Goal: Task Accomplishment & Management: Manage account settings

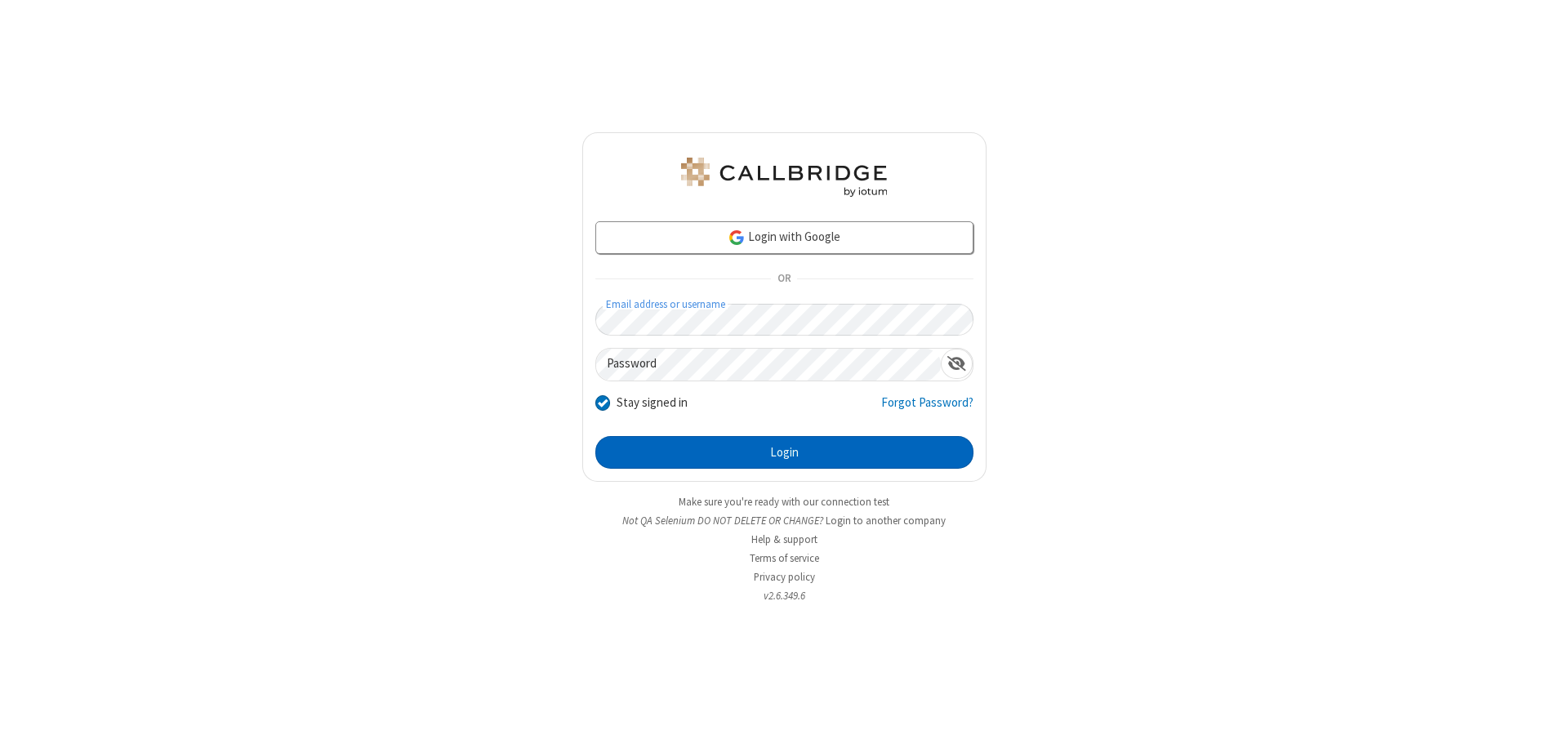
click at [784, 453] on button "Login" at bounding box center [785, 452] width 379 height 33
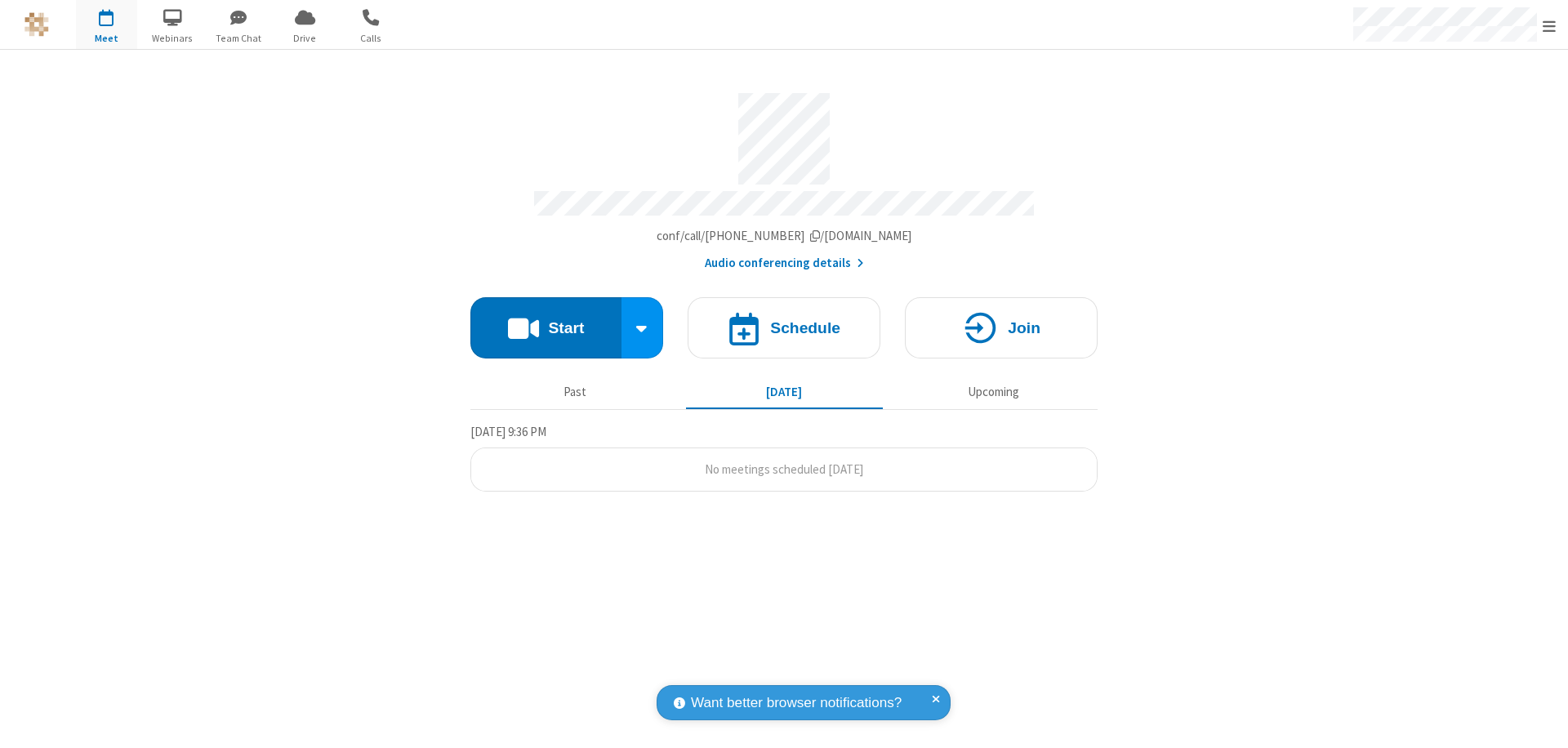
click at [1549, 25] on span "Open menu" at bounding box center [1549, 25] width 13 height 16
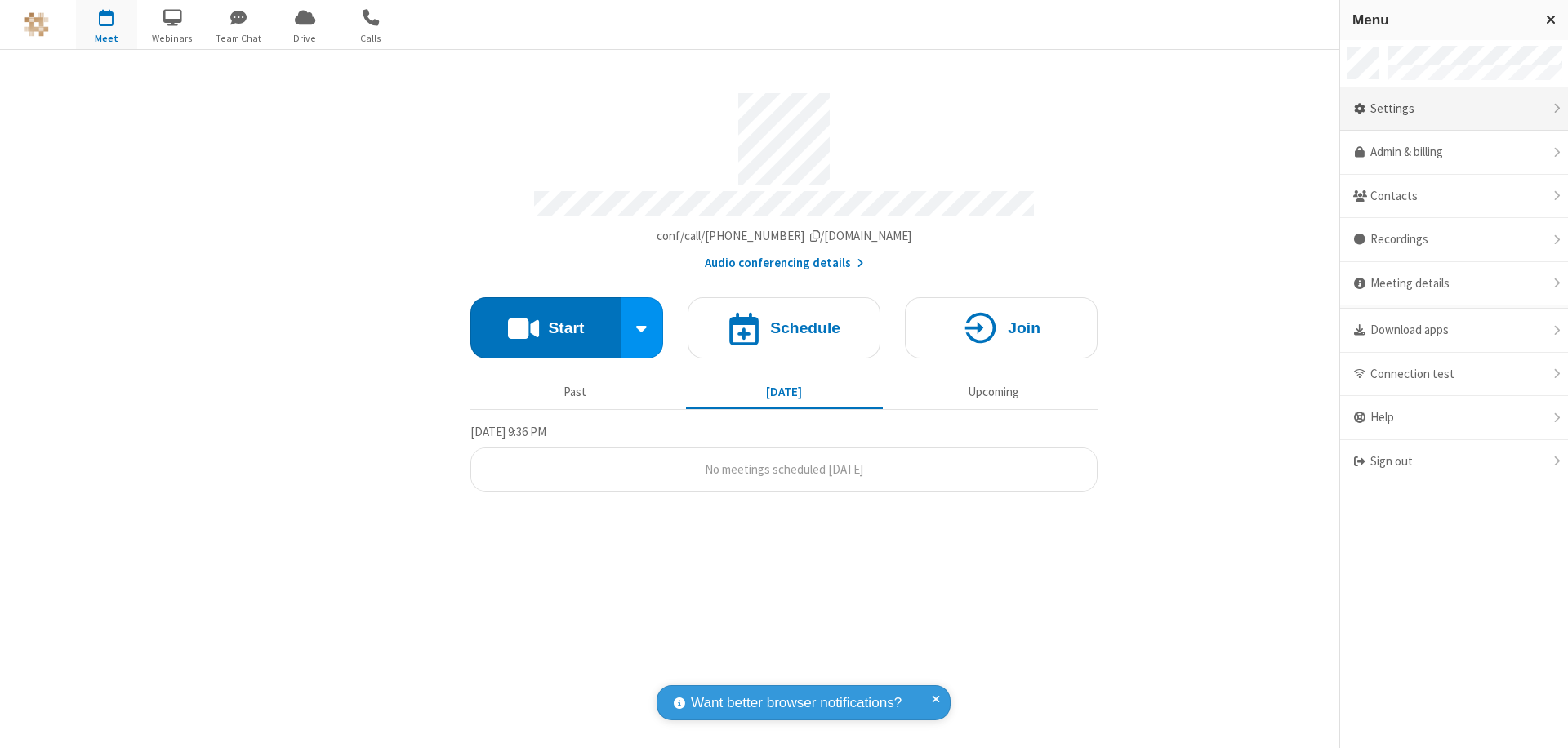
click at [1460, 109] on div "Settings" at bounding box center [1454, 109] width 228 height 44
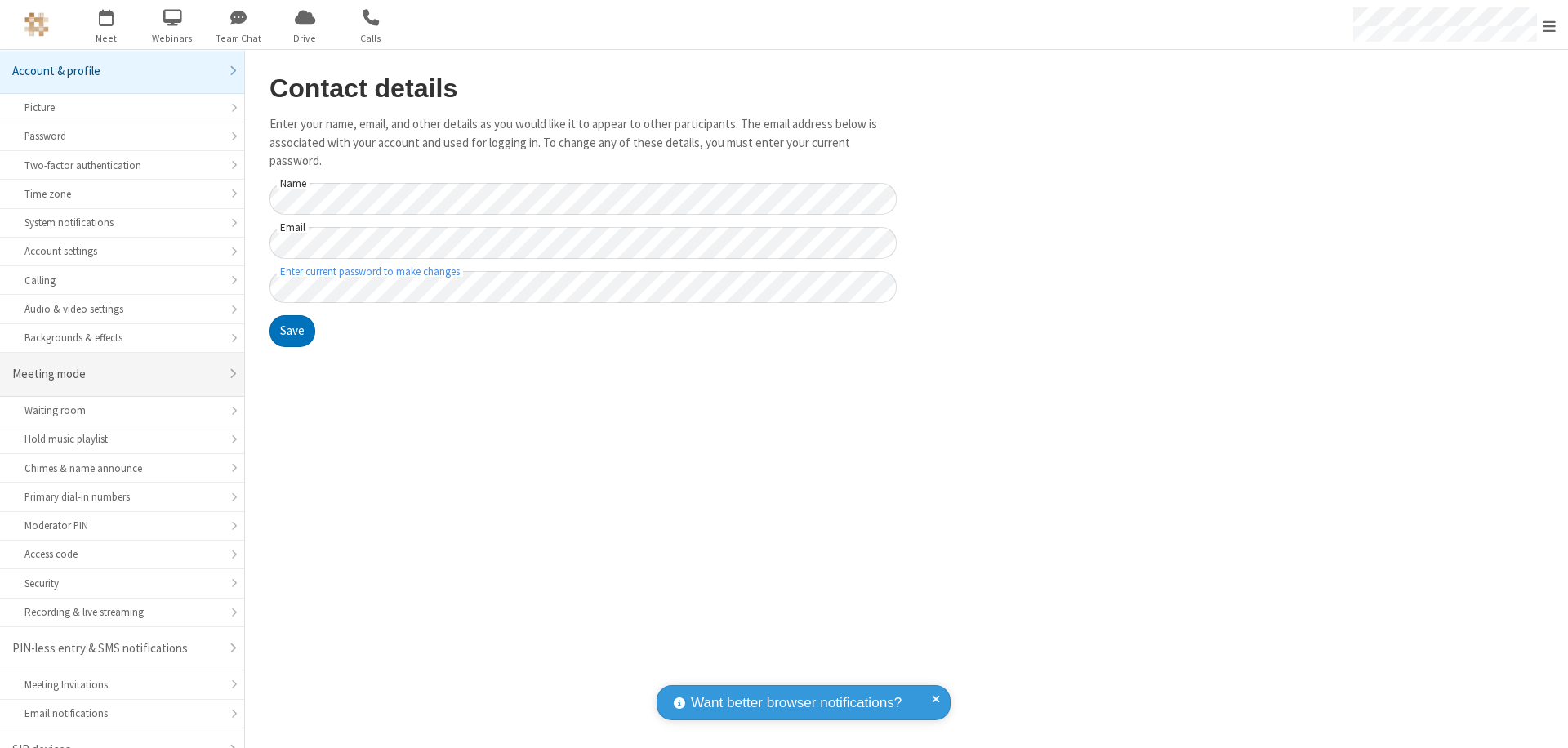
click at [116, 365] on div "Meeting mode" at bounding box center [116, 374] width 208 height 19
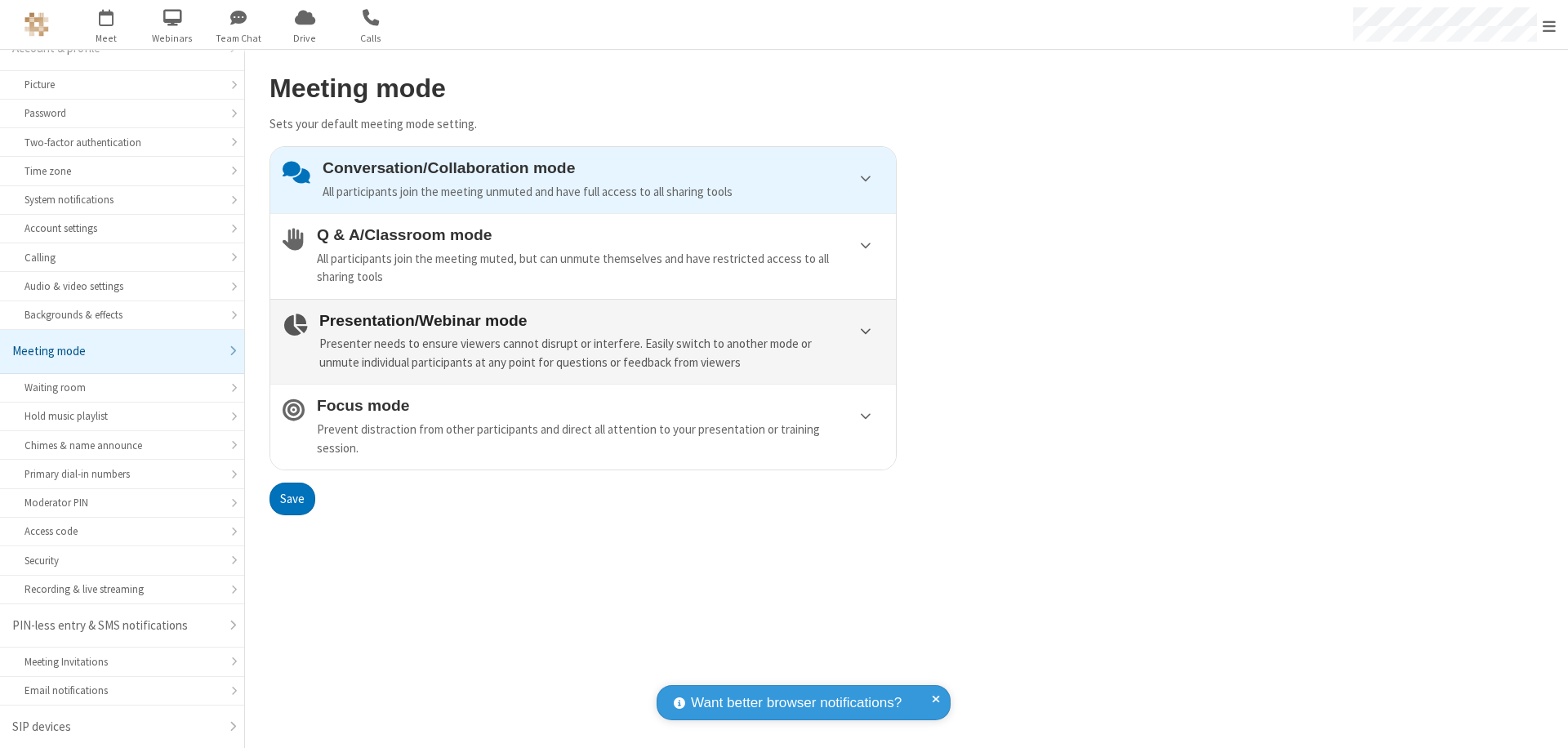
click at [583, 342] on div "Presenter needs to ensure viewers cannot disrupt or interfere. Easily switch to…" at bounding box center [601, 353] width 564 height 37
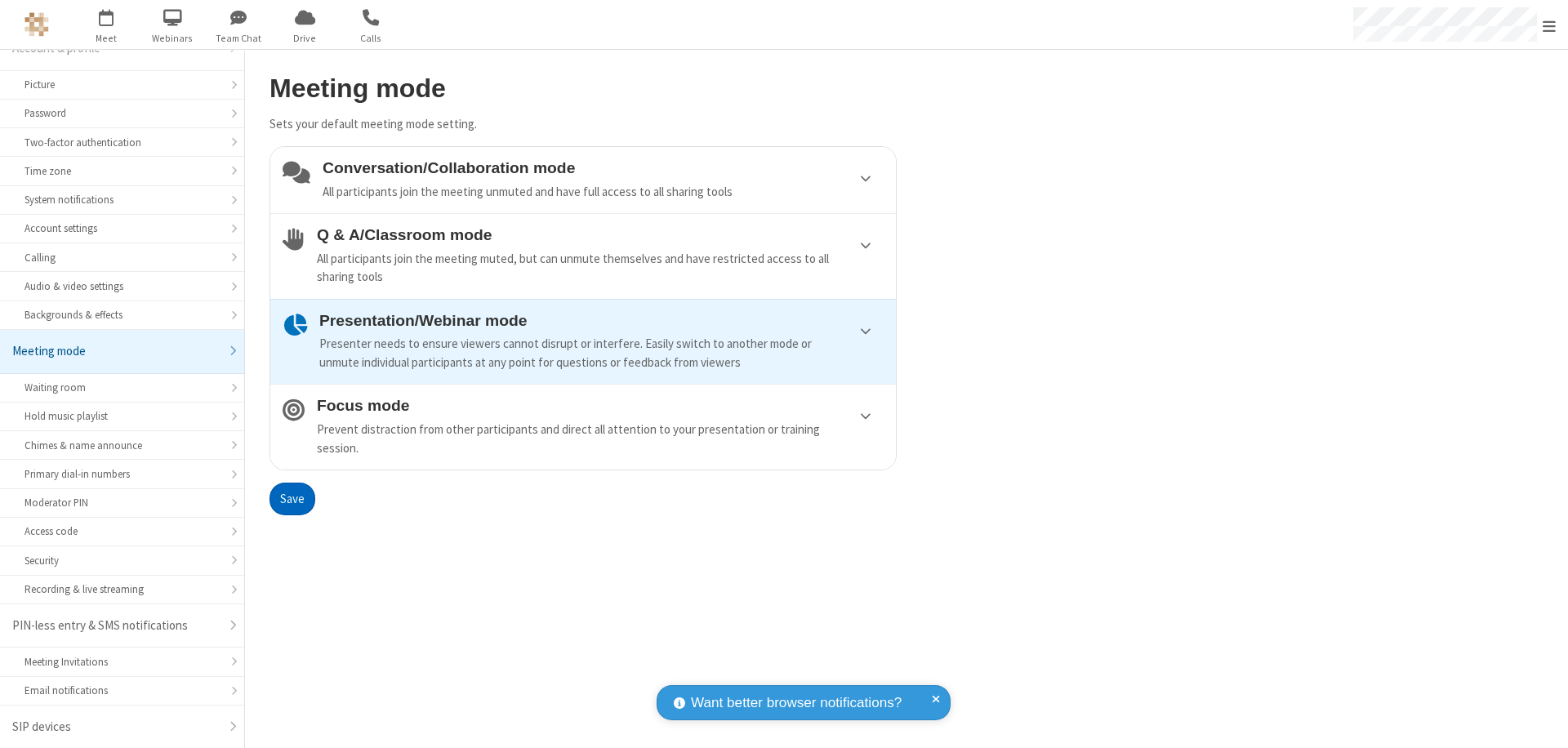
click at [292, 498] on button "Save" at bounding box center [292, 499] width 45 height 33
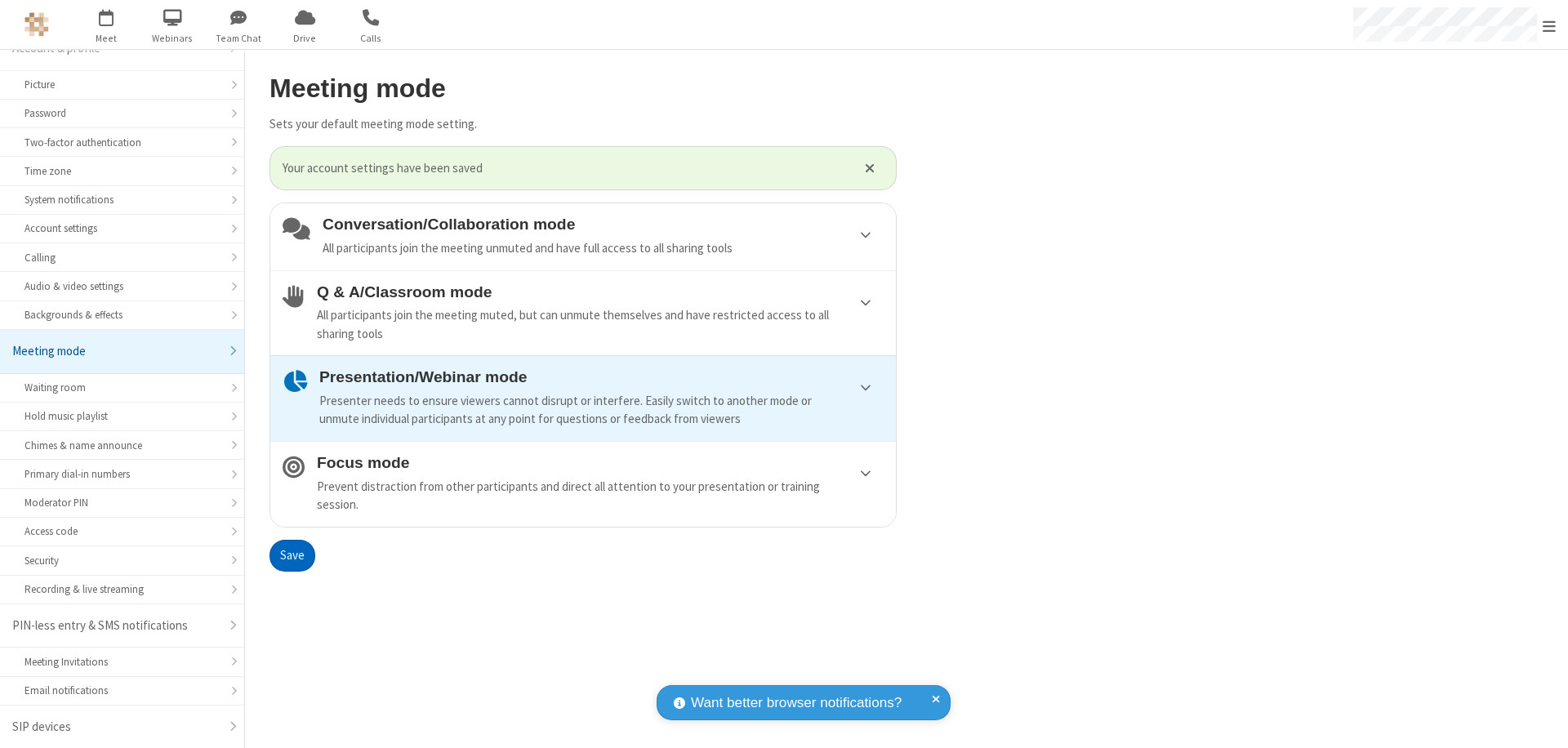
click at [1549, 24] on span "Open menu" at bounding box center [1549, 25] width 13 height 16
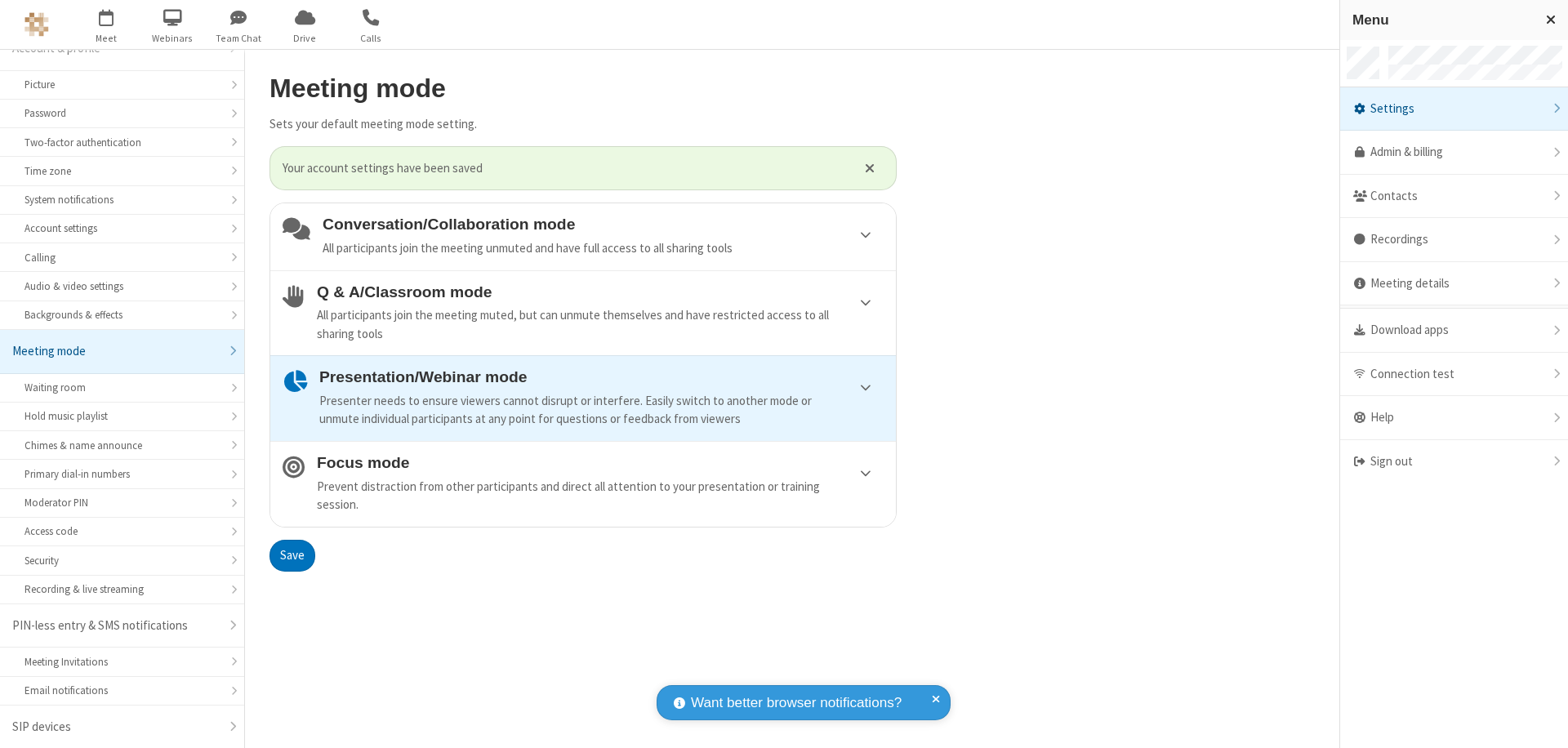
click at [1460, 462] on div "Sign out" at bounding box center [1454, 461] width 228 height 43
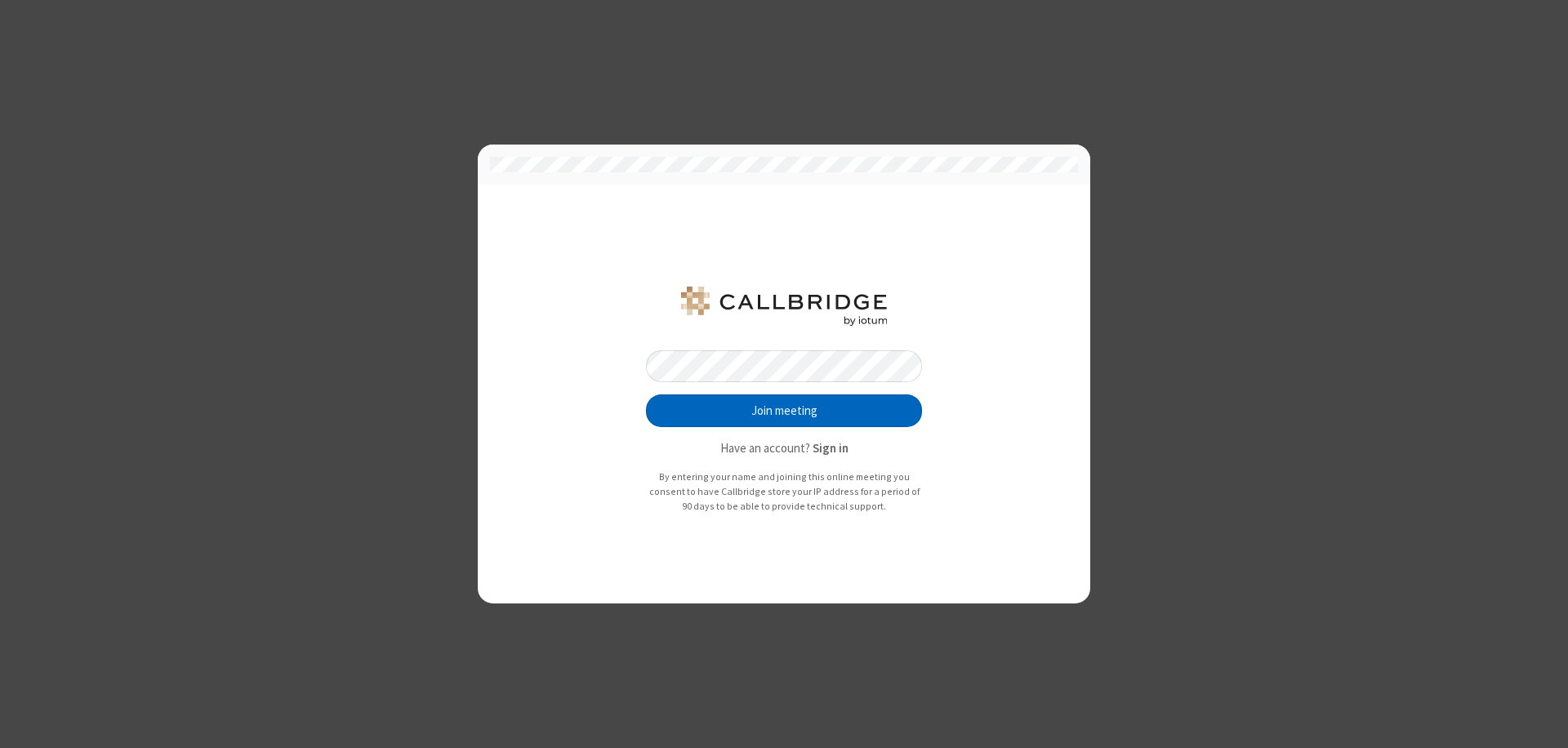
click at [784, 411] on button "Join meeting" at bounding box center [784, 411] width 276 height 33
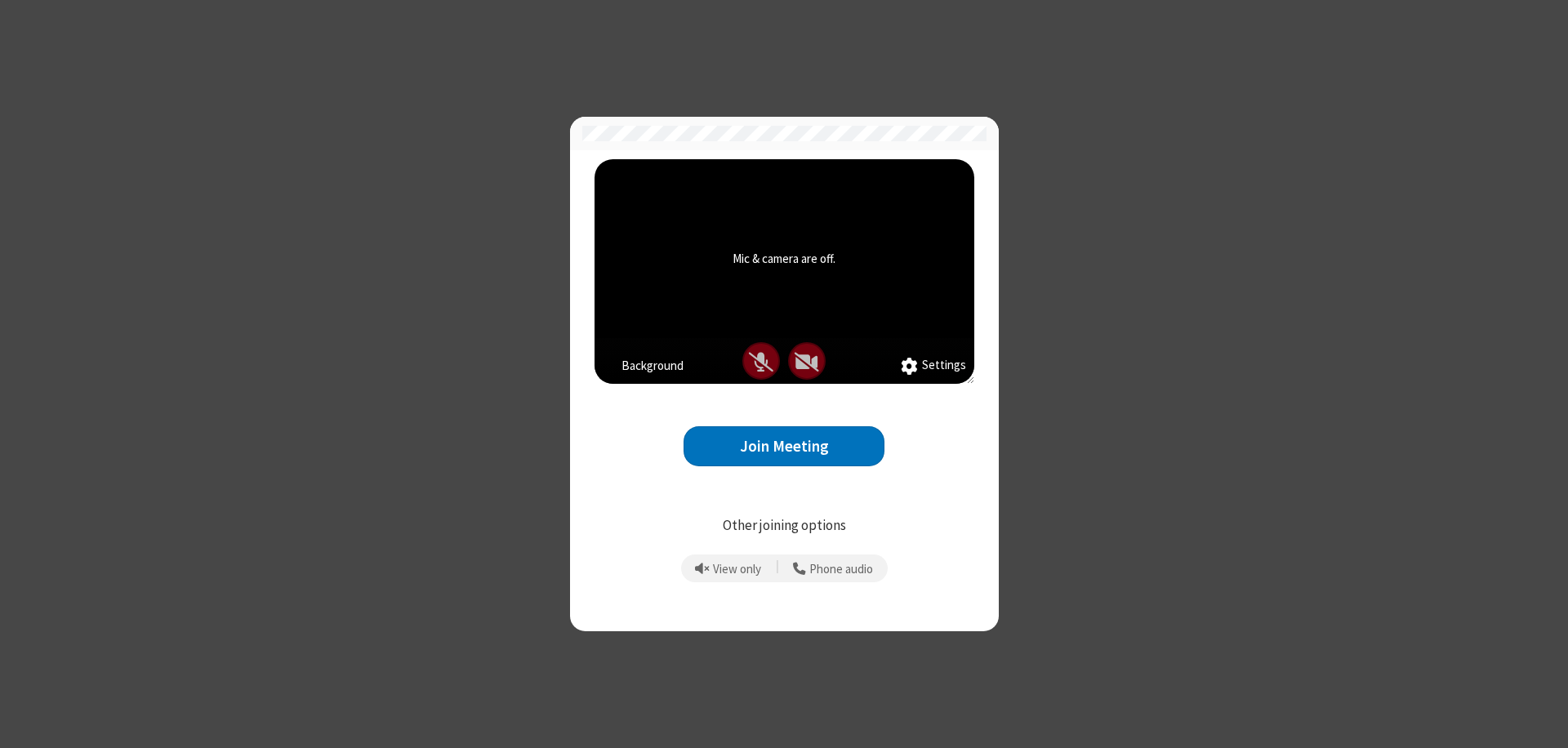
click at [784, 446] on button "Join Meeting" at bounding box center [784, 447] width 201 height 40
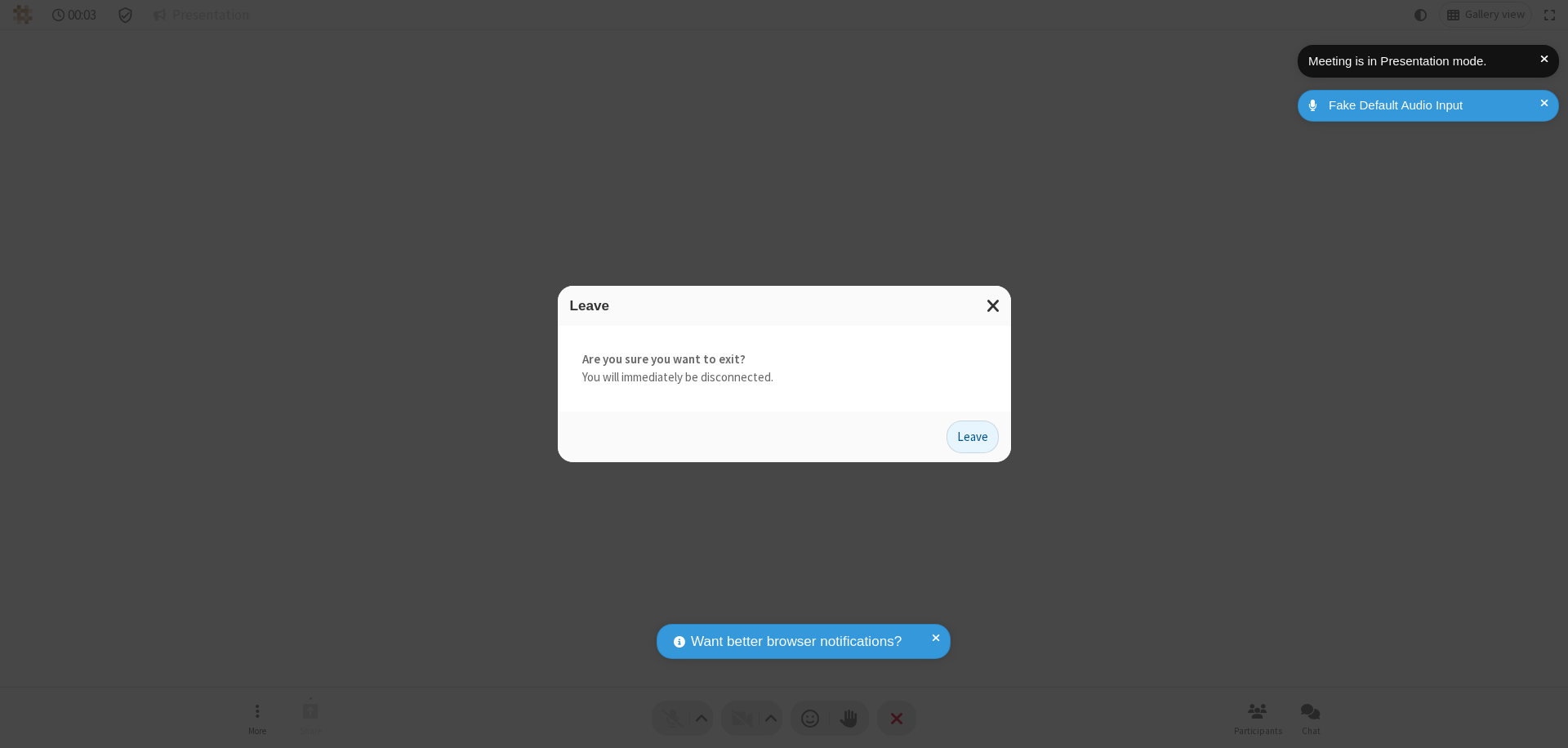
click at [972, 436] on button "Leave" at bounding box center [972, 437] width 52 height 33
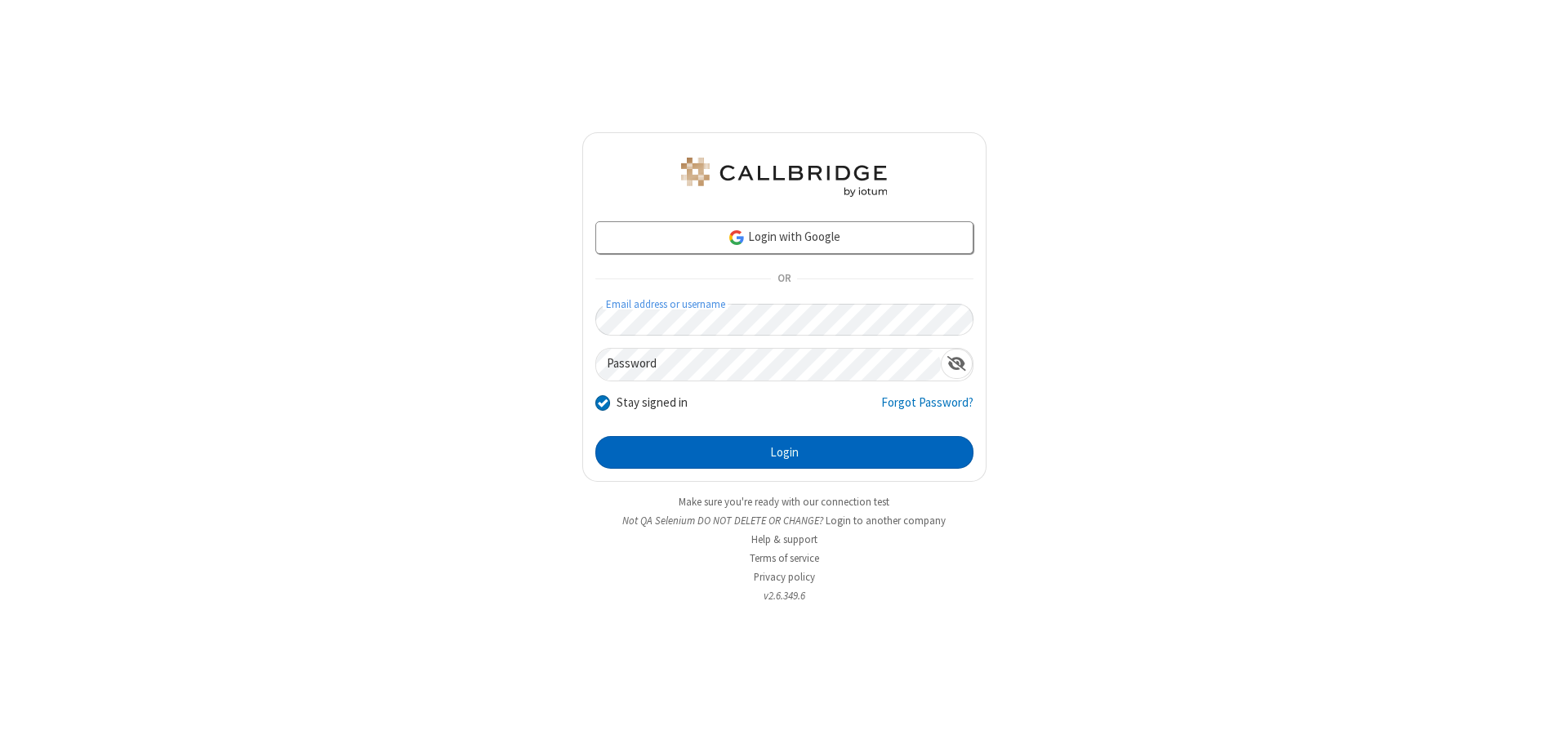
click at [784, 453] on button "Login" at bounding box center [785, 452] width 379 height 33
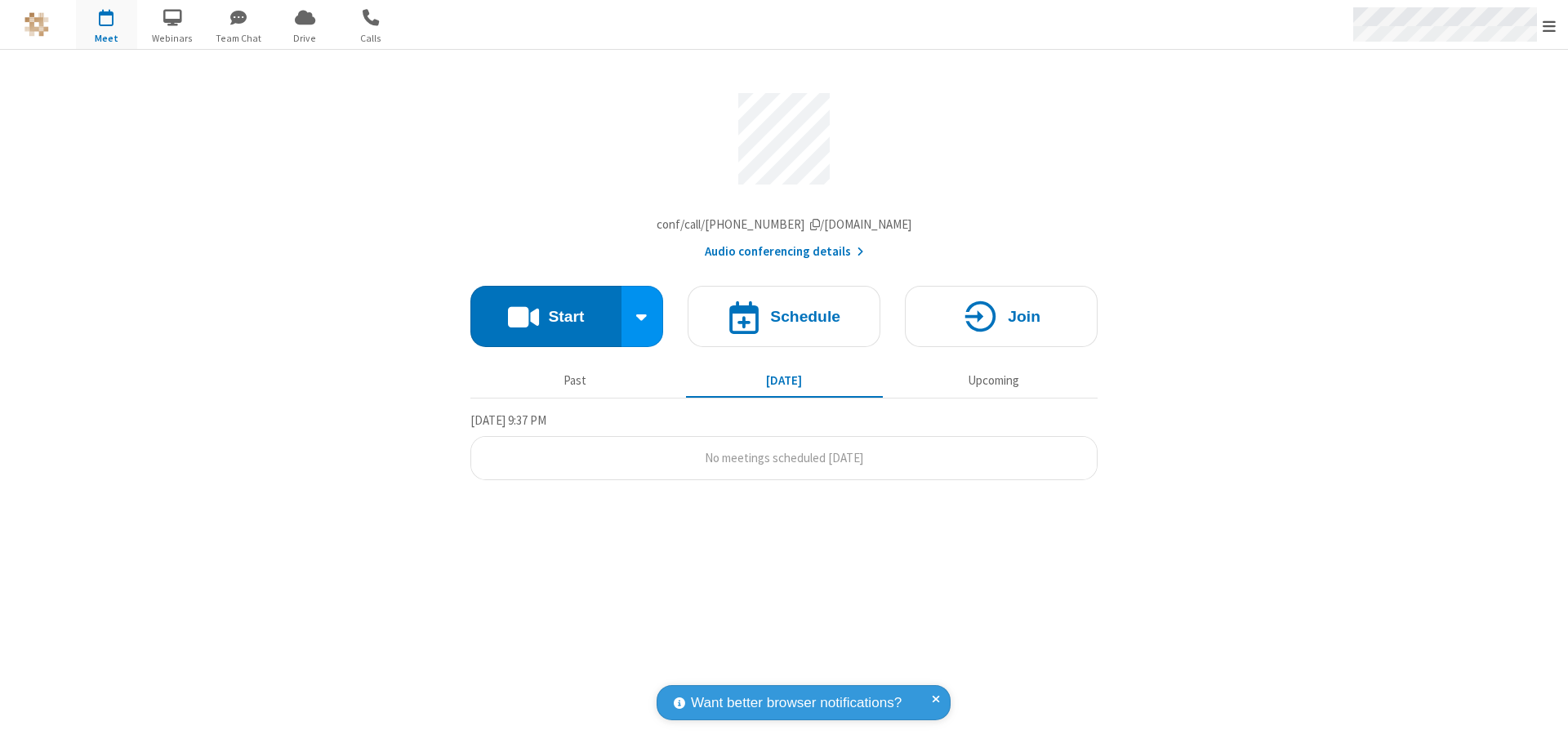
click at [1549, 25] on span "Open menu" at bounding box center [1549, 25] width 13 height 16
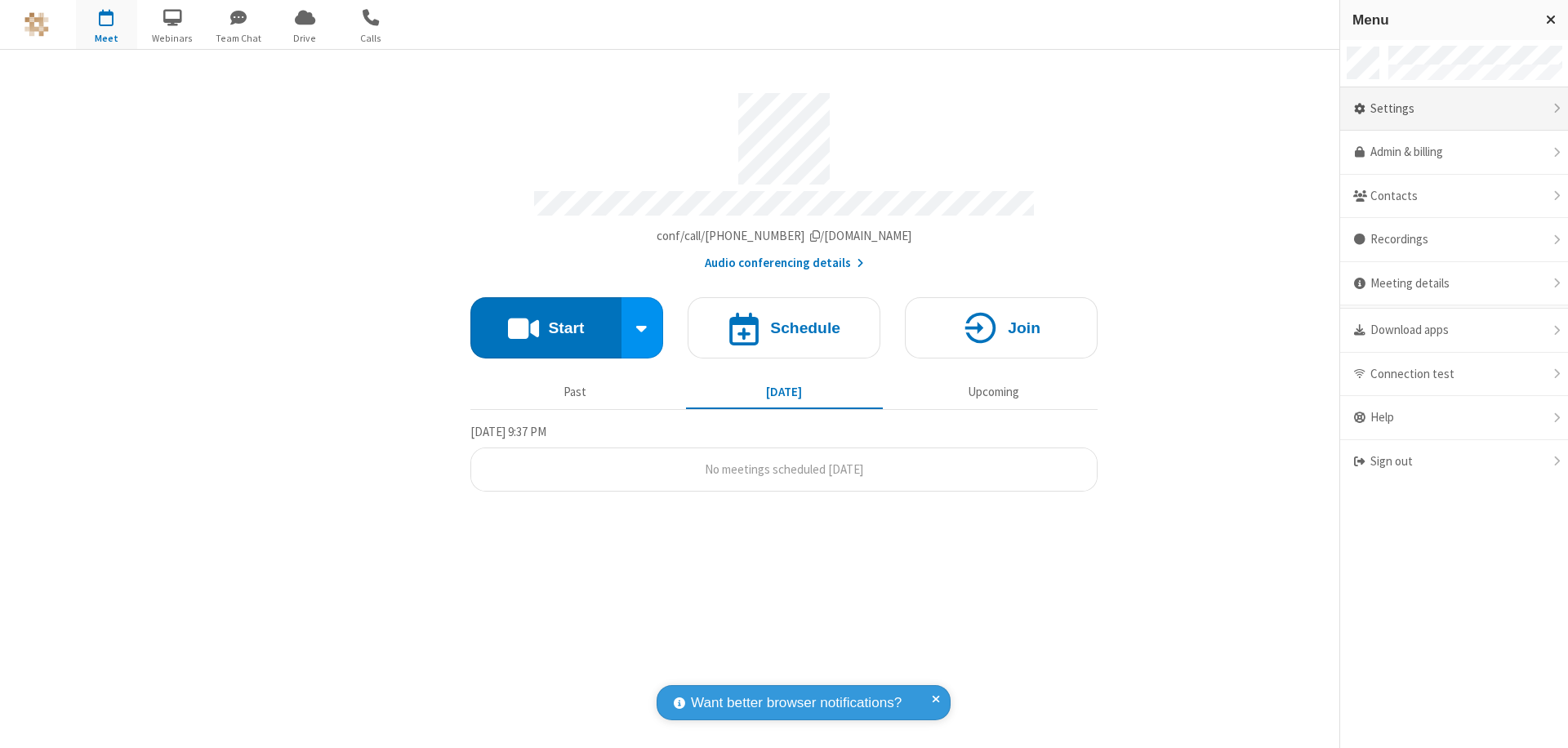
click at [1512, 109] on div "Settings" at bounding box center [1454, 109] width 228 height 44
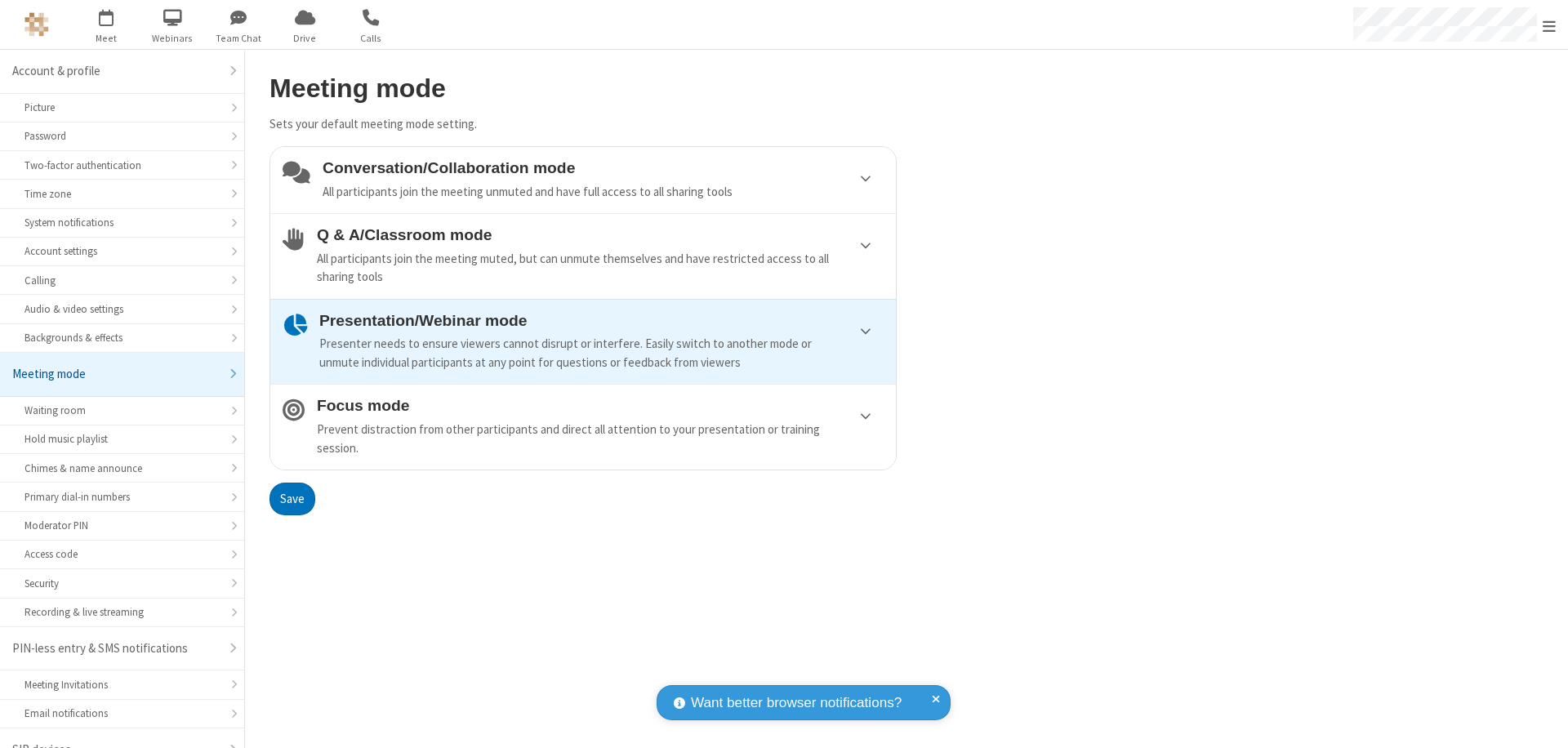
scroll to position [23, 0]
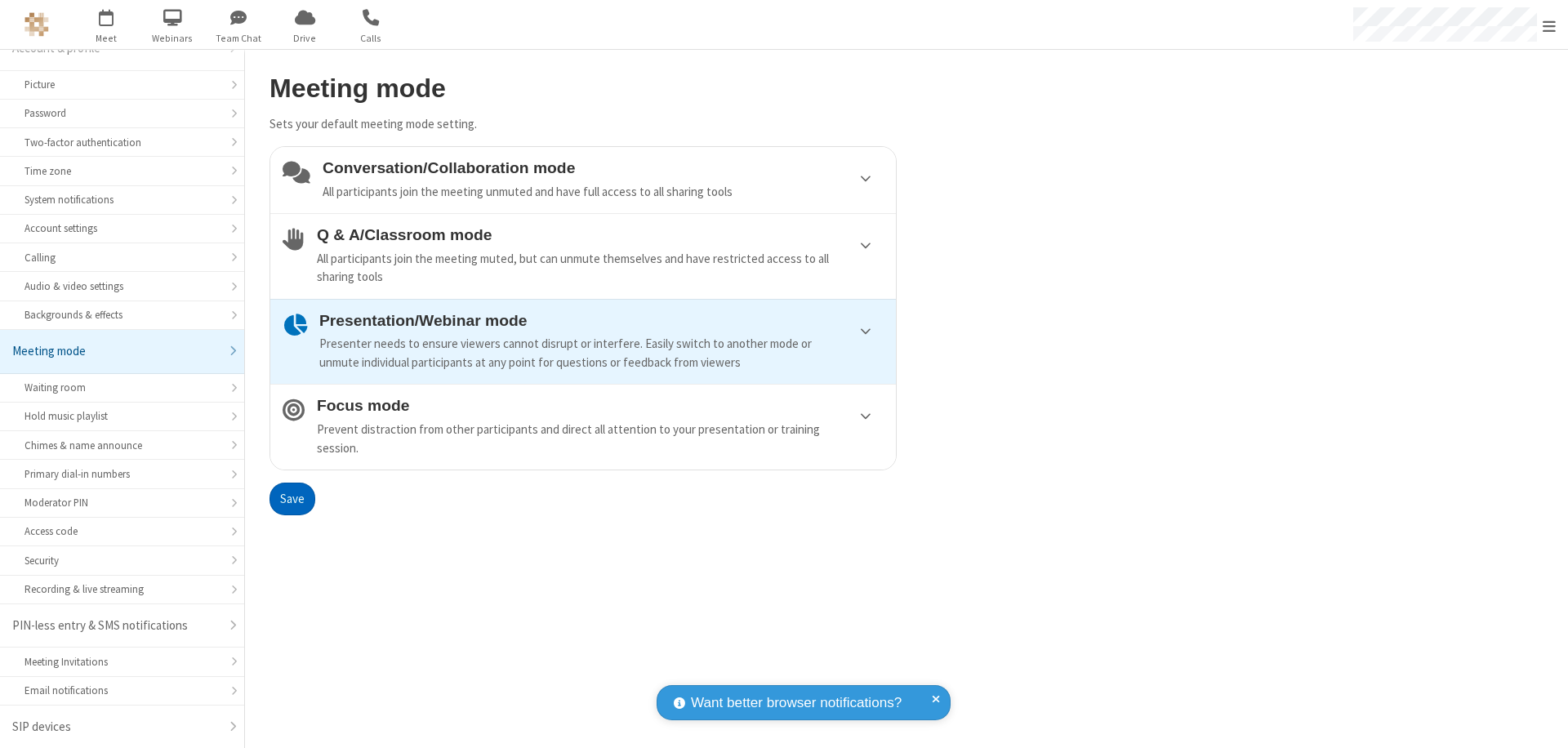
click at [583, 180] on div "Conversation/Collaboration mode All participants join the meeting unmuted and h…" at bounding box center [603, 180] width 561 height 42
click at [292, 498] on button "Save" at bounding box center [292, 499] width 45 height 33
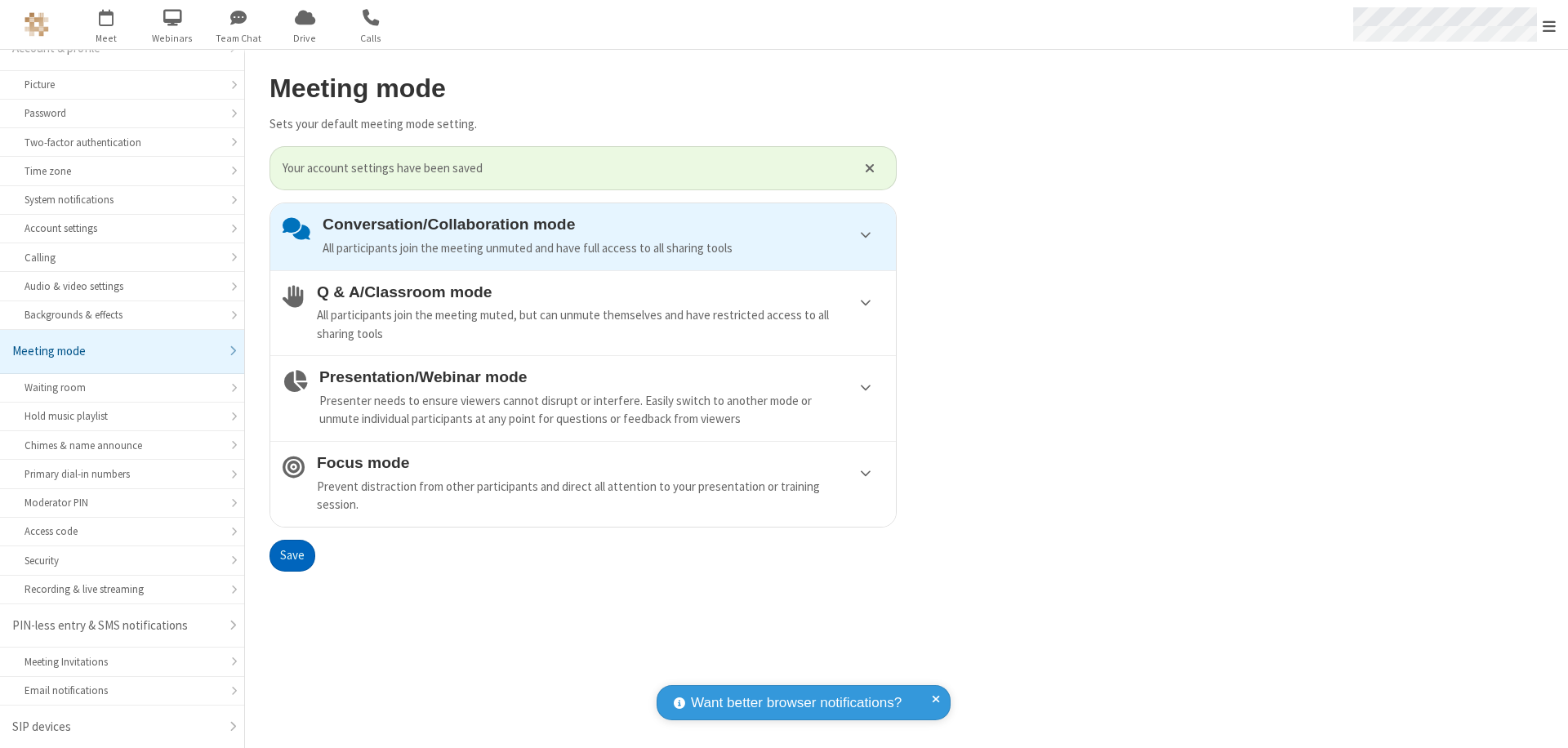
click at [1549, 24] on span "Open menu" at bounding box center [1549, 25] width 13 height 16
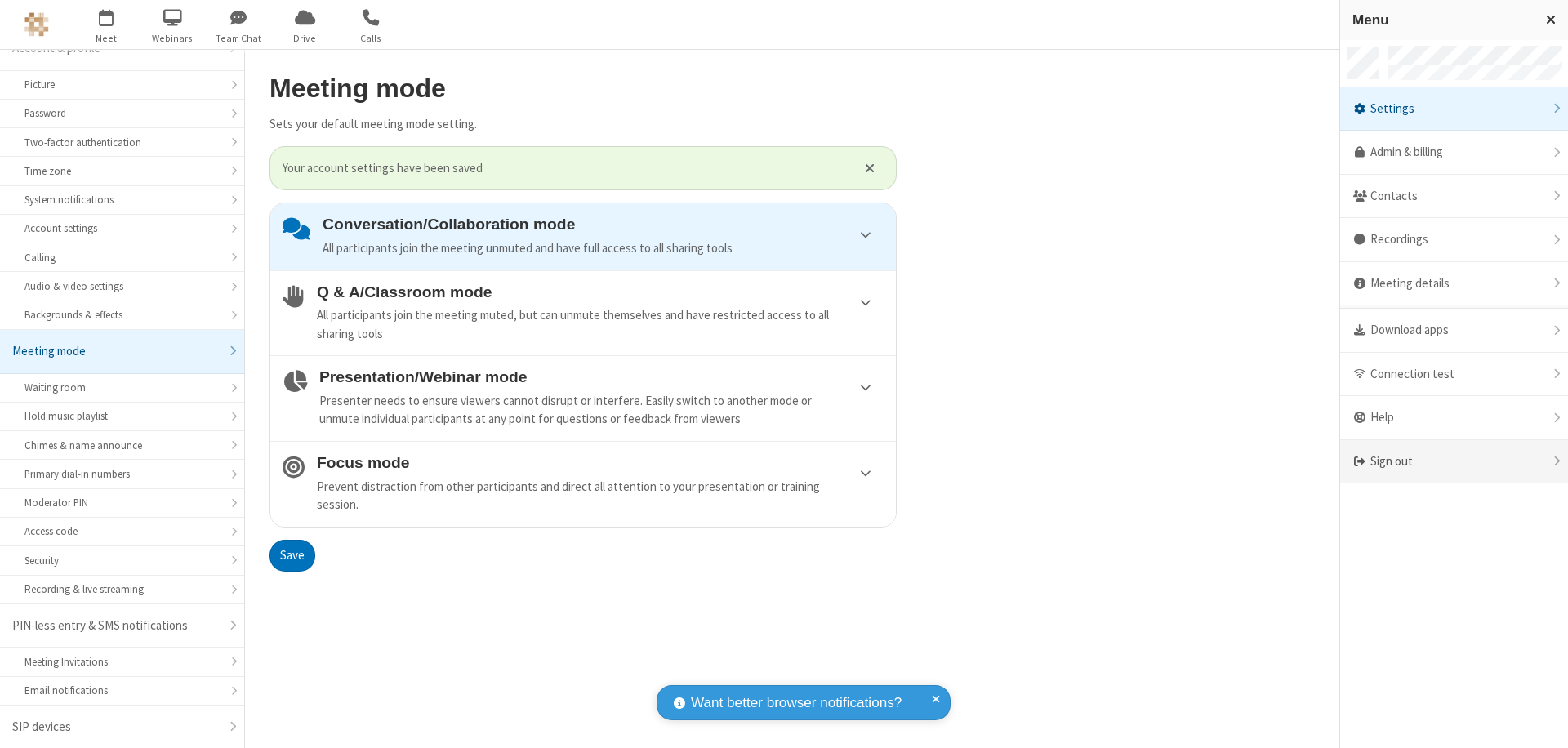
click at [1454, 462] on div "Sign out" at bounding box center [1454, 461] width 228 height 43
